Goal: Transaction & Acquisition: Purchase product/service

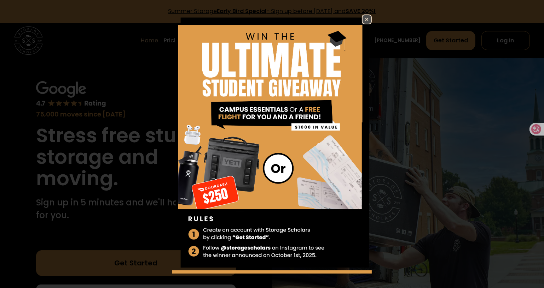
click at [371, 20] on img at bounding box center [366, 19] width 8 height 8
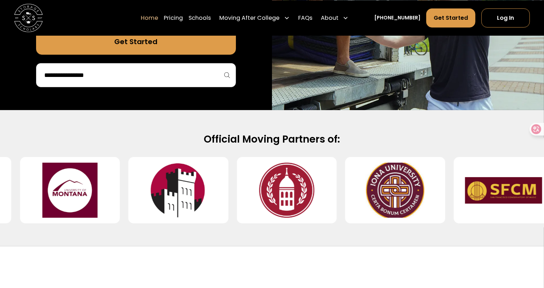
scroll to position [253, 0]
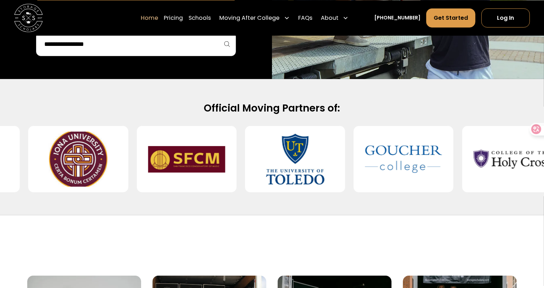
click at [170, 50] on input "search" at bounding box center [135, 44] width 185 height 12
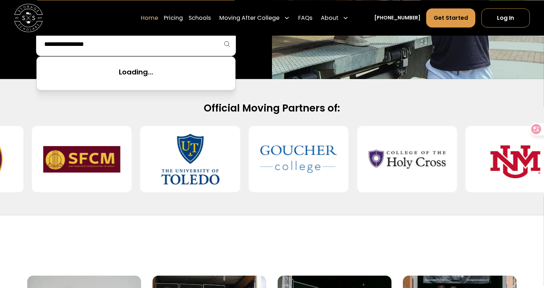
click at [168, 24] on link "Get Started" at bounding box center [136, 11] width 200 height 26
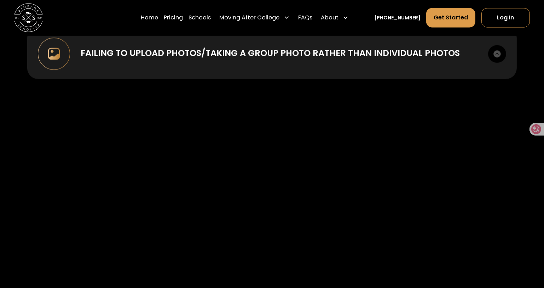
scroll to position [964, 0]
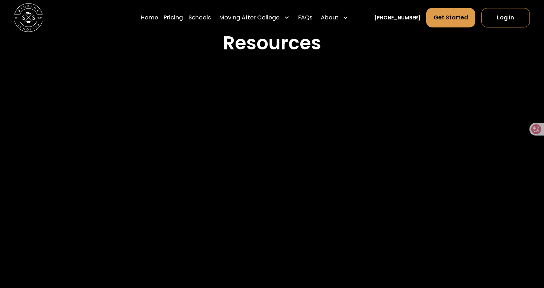
scroll to position [1262, 0]
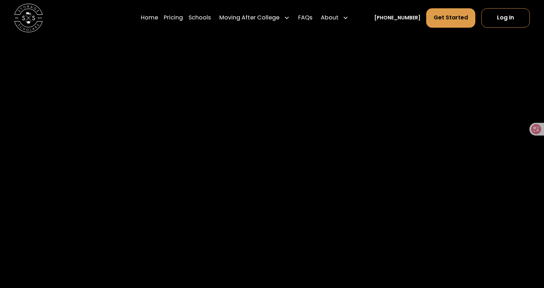
scroll to position [1576, 0]
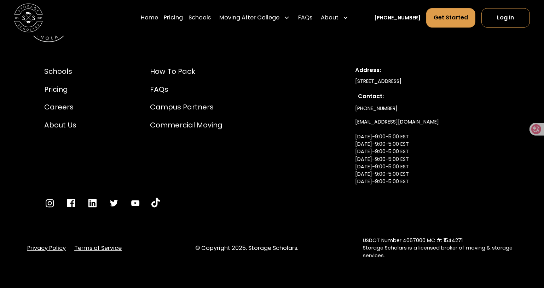
scroll to position [3213, 0]
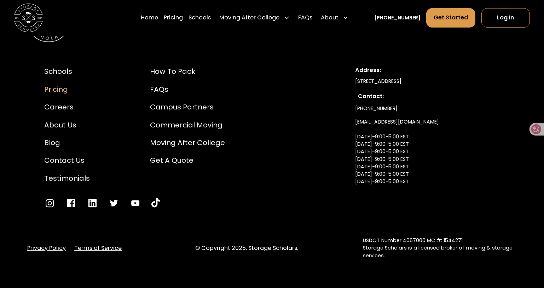
click at [66, 95] on div "Pricing" at bounding box center [67, 89] width 46 height 11
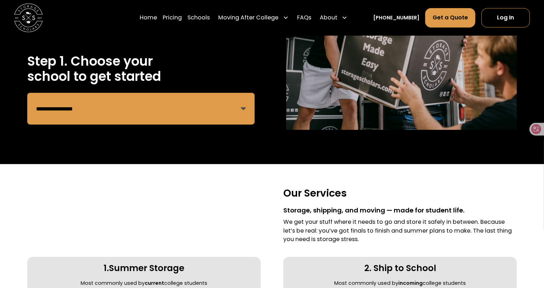
scroll to position [131, 0]
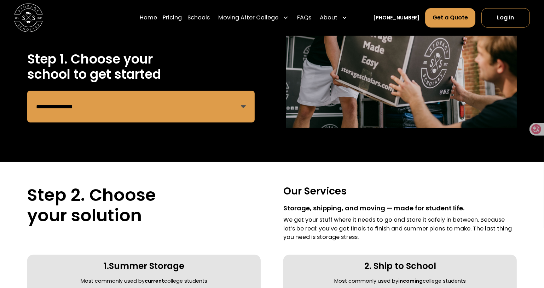
click at [246, 123] on select "**********" at bounding box center [140, 107] width 227 height 32
select select "**********"
click at [27, 123] on select "**********" at bounding box center [140, 107] width 227 height 32
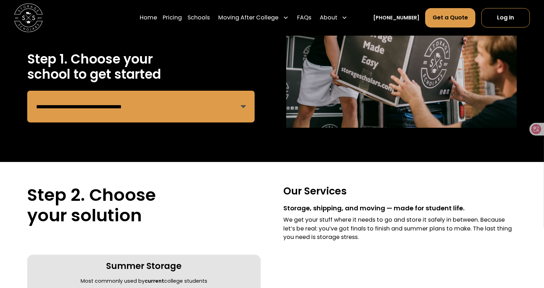
drag, startPoint x: 543, startPoint y: 46, endPoint x: 544, endPoint y: 63, distance: 16.3
click at [543, 64] on html "**********" at bounding box center [272, 13] width 544 height 288
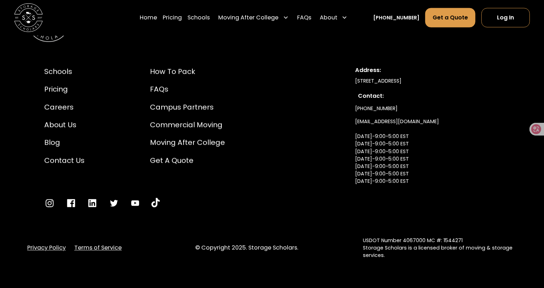
scroll to position [1735, 0]
click at [215, 166] on div "Get a Quote" at bounding box center [187, 161] width 75 height 11
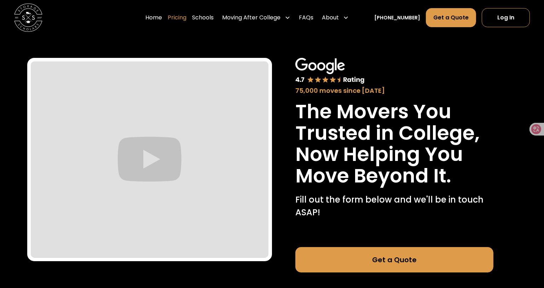
click at [168, 23] on link "Pricing" at bounding box center [177, 18] width 19 height 20
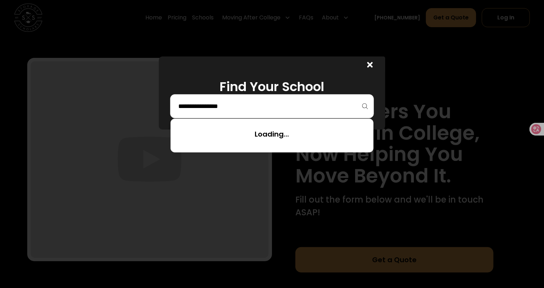
click at [255, 112] on input "search" at bounding box center [271, 106] width 189 height 12
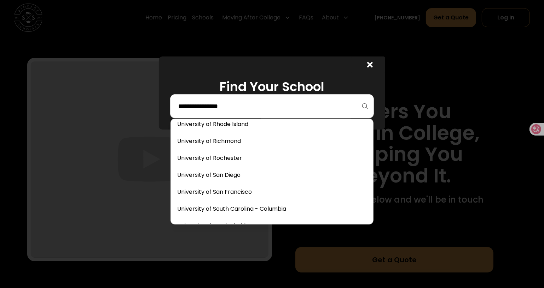
scroll to position [3888, 0]
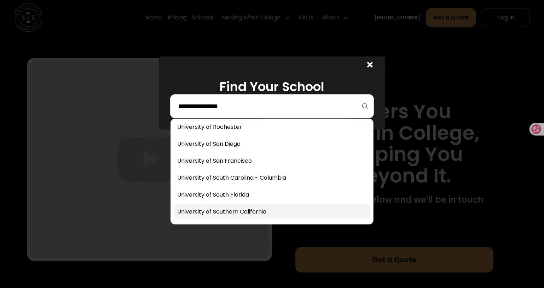
click at [263, 220] on link at bounding box center [272, 212] width 196 height 16
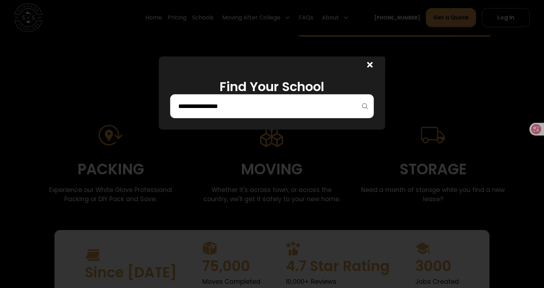
scroll to position [244, 0]
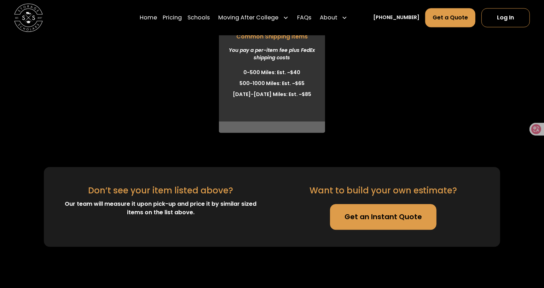
scroll to position [2080, 0]
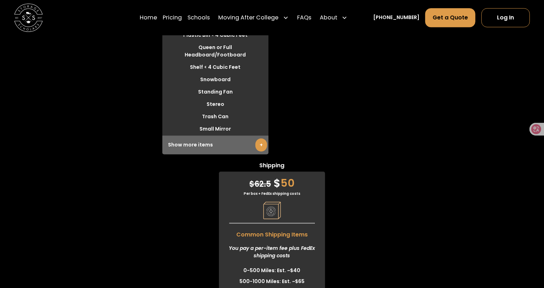
scroll to position [2160, 0]
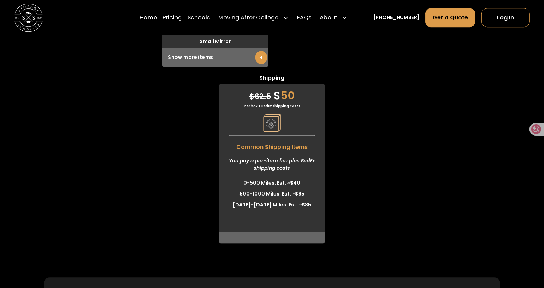
scroll to position [2273, 0]
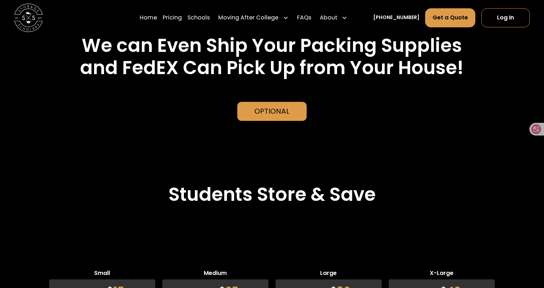
scroll to position [1452, 0]
